Goal: Navigation & Orientation: Find specific page/section

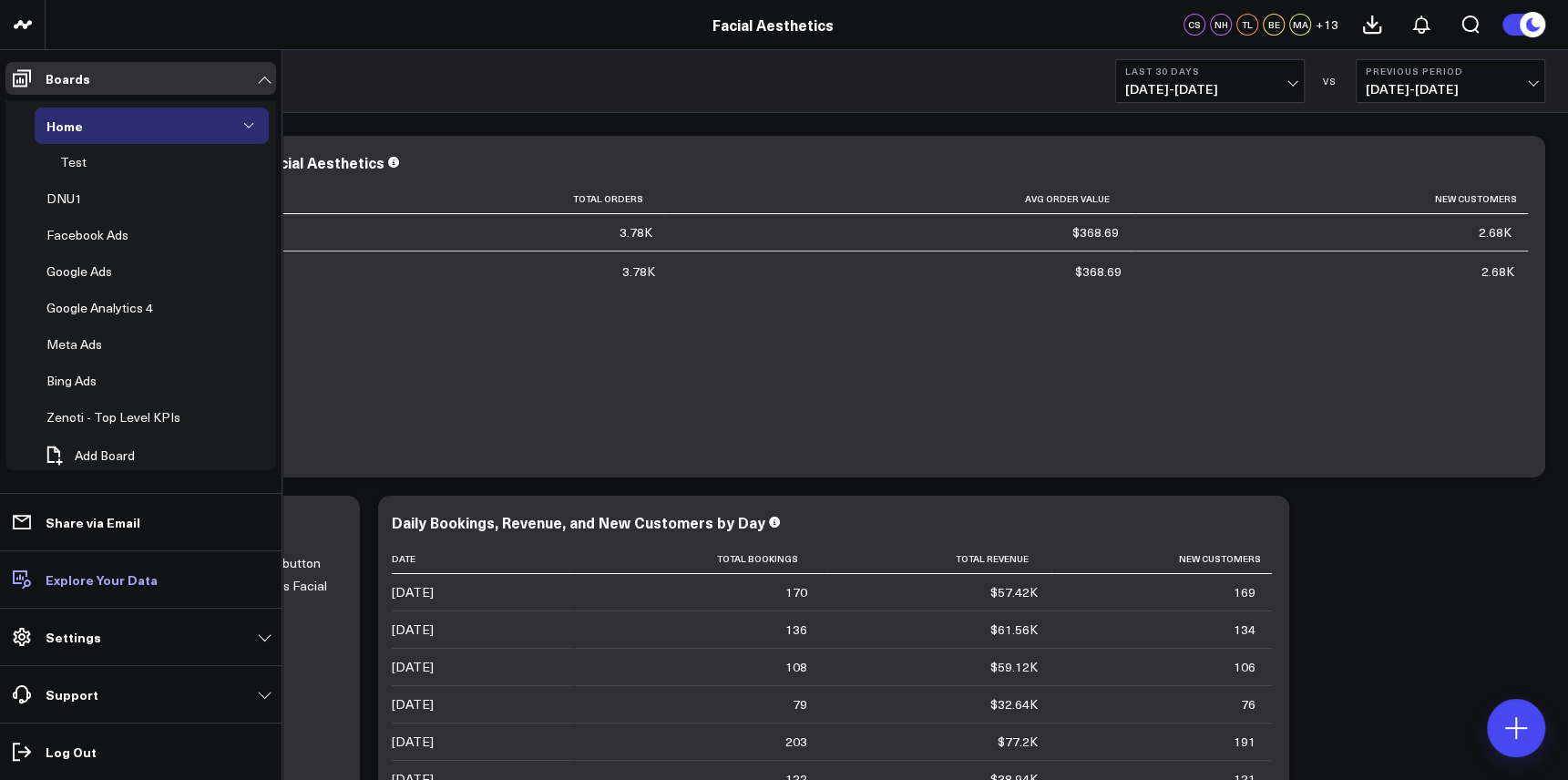
click at [67, 578] on p "Explore Your Data" at bounding box center [101, 579] width 112 height 15
click at [79, 578] on p "Explore Your Data" at bounding box center [101, 579] width 112 height 15
